Goal: Ask a question

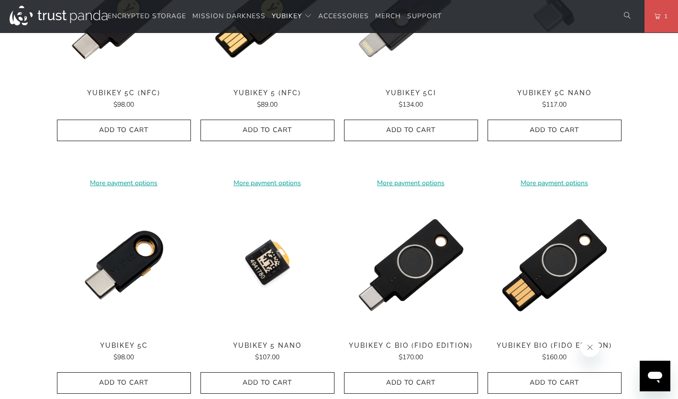
scroll to position [622, 0]
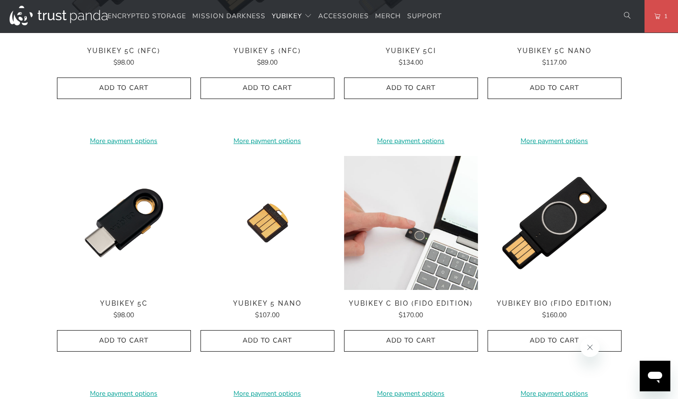
click at [406, 224] on img at bounding box center [411, 223] width 134 height 134
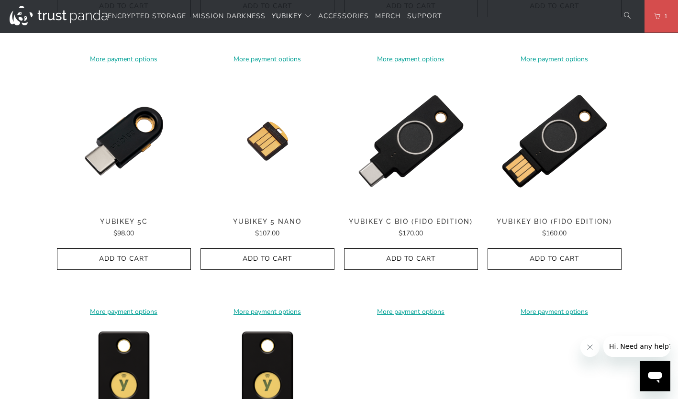
scroll to position [717, 0]
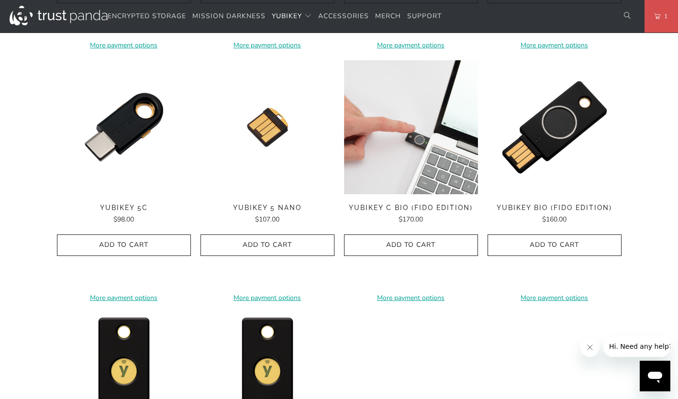
click at [420, 153] on img at bounding box center [411, 127] width 134 height 134
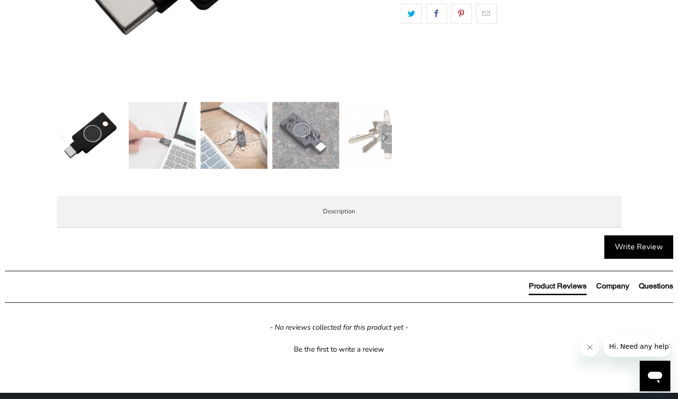
scroll to position [478, 0]
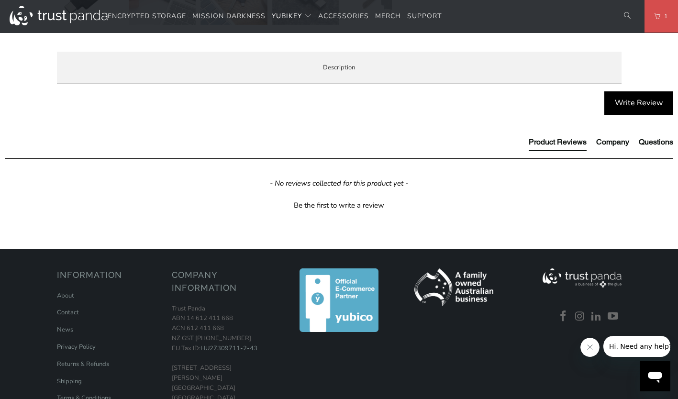
click at [0, 0] on li "Specifications" at bounding box center [0, 0] width 0 height 0
click at [0, 0] on span "Enterprise and Government" at bounding box center [0, 0] width 0 height 0
click at [0, 0] on span "Specifications" at bounding box center [0, 0] width 0 height 0
click at [0, 0] on li "Local Service & Support" at bounding box center [0, 0] width 0 height 0
click at [652, 378] on icon "Open messaging window" at bounding box center [655, 377] width 14 height 11
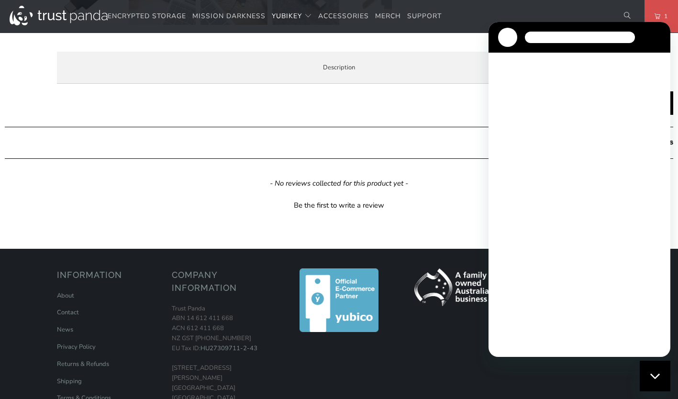
scroll to position [0, 0]
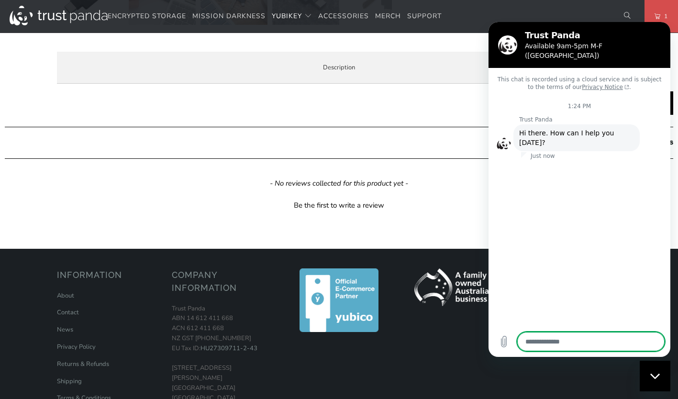
type textarea "*"
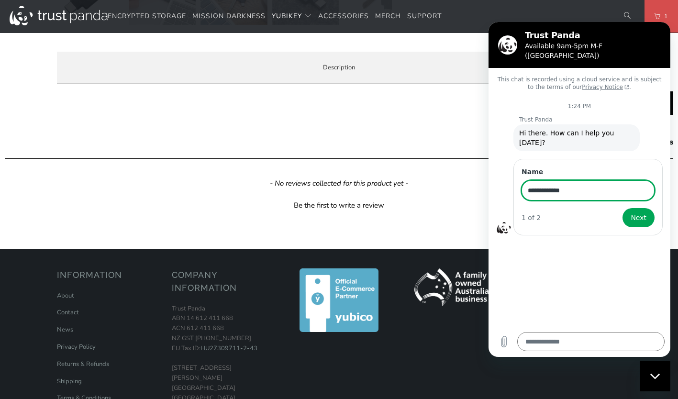
type input "**********"
click at [622, 208] on button "Next" at bounding box center [638, 217] width 32 height 19
type textarea "*"
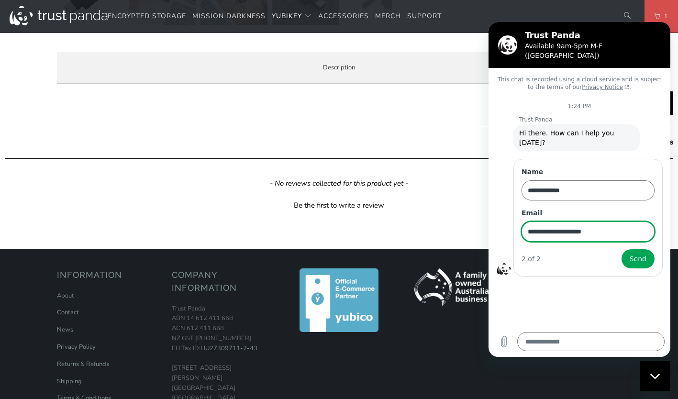
type input "**********"
click at [621, 249] on button "Send" at bounding box center [637, 258] width 33 height 19
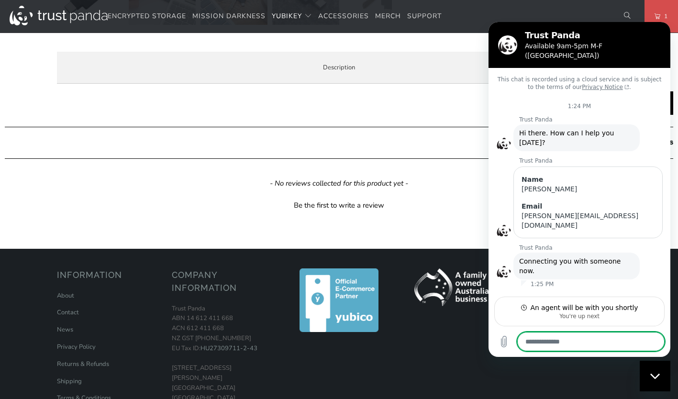
type textarea "*"
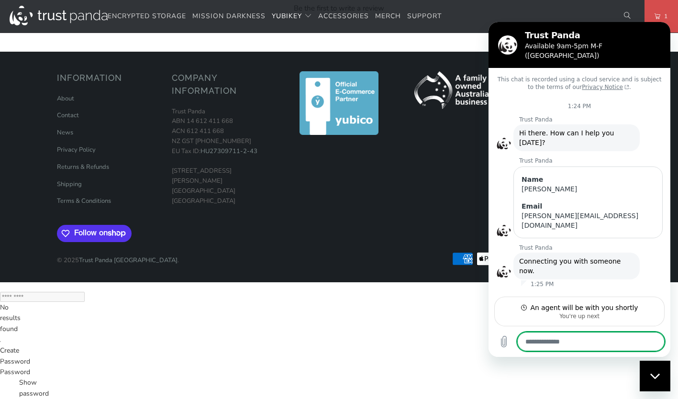
scroll to position [832, 0]
click at [78, 188] on link "Shipping" at bounding box center [69, 184] width 25 height 9
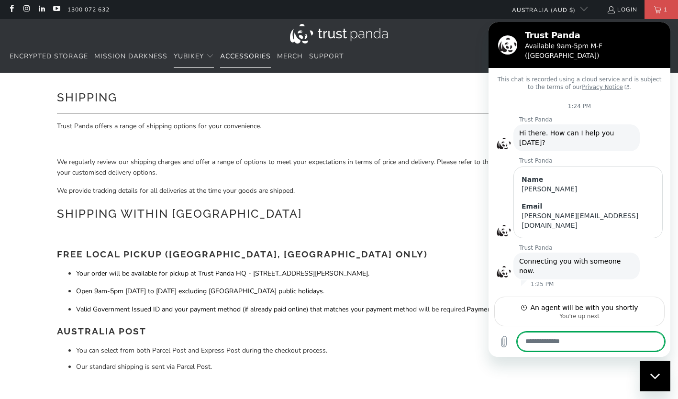
click at [246, 54] on span "Accessories" at bounding box center [245, 56] width 51 height 9
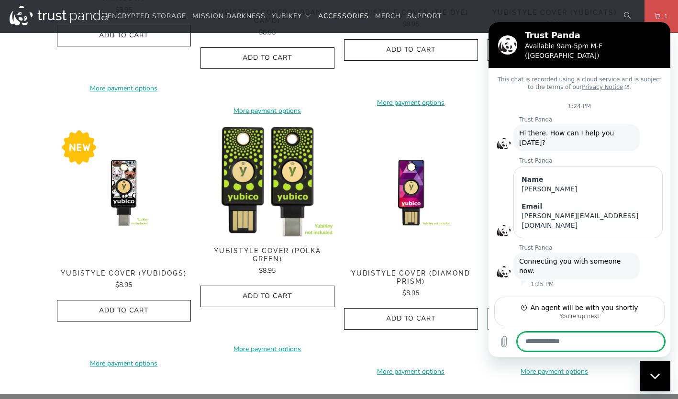
scroll to position [526, 0]
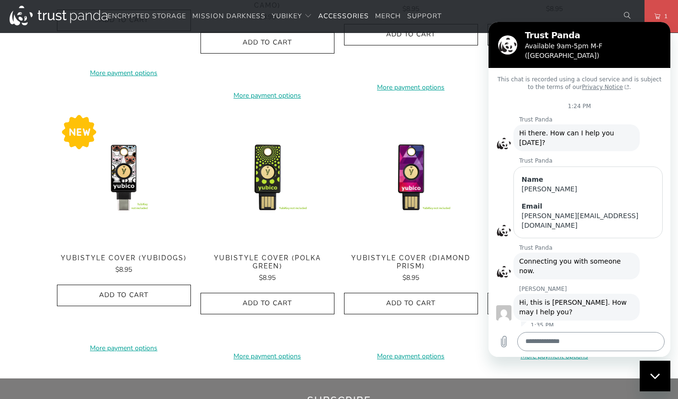
click at [546, 344] on textarea at bounding box center [590, 341] width 147 height 19
type textarea "*******"
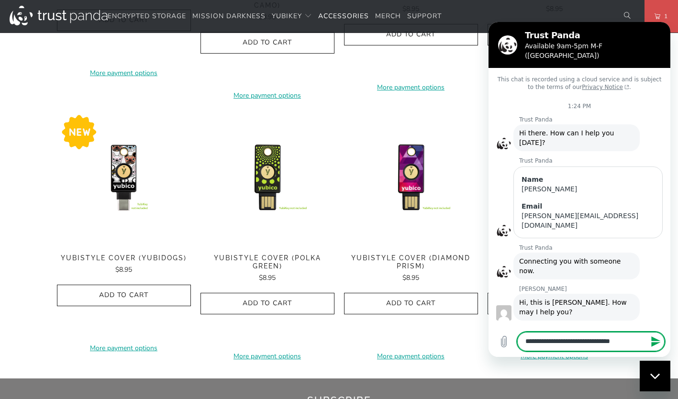
type textarea "**********"
paste textarea "**********"
type textarea "**********"
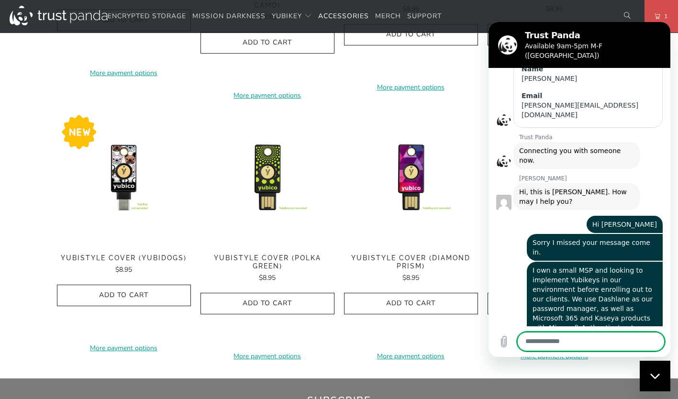
scroll to position [112, 0]
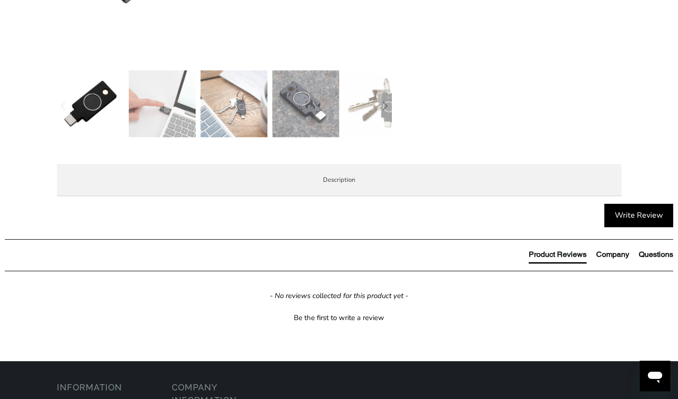
scroll to position [383, 0]
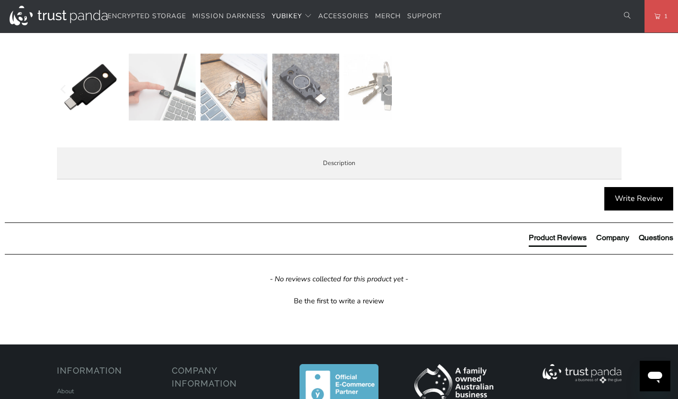
click at [0, 0] on span "Specifications" at bounding box center [0, 0] width 0 height 0
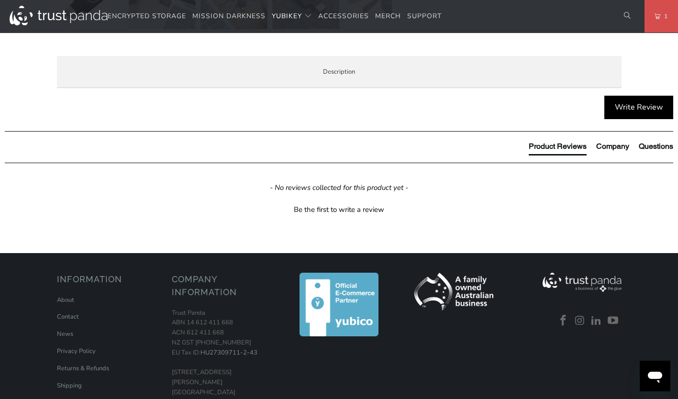
scroll to position [430, 0]
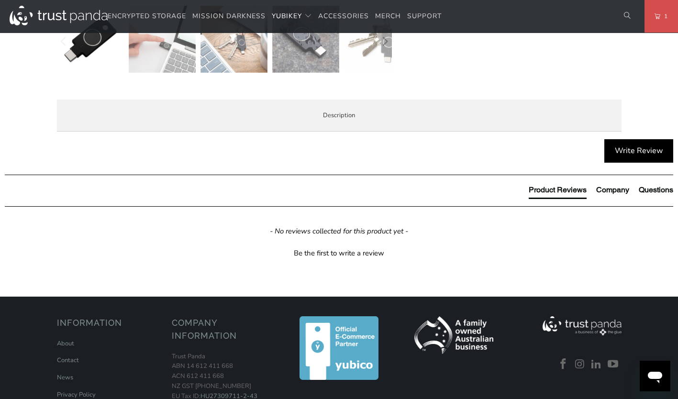
click at [0, 0] on span "Enterprise and Government" at bounding box center [0, 0] width 0 height 0
click at [0, 0] on span "Local Service & Support" at bounding box center [0, 0] width 0 height 0
click at [0, 0] on li "Overview" at bounding box center [0, 0] width 0 height 0
